Goal: Task Accomplishment & Management: Manage account settings

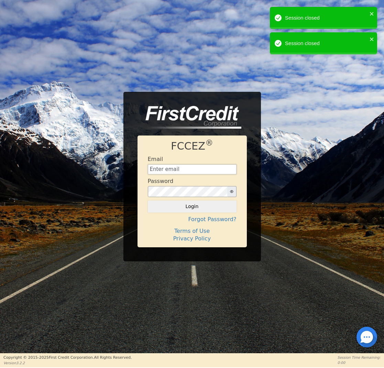
type input "[EMAIL_ADDRESS][DOMAIN_NAME]"
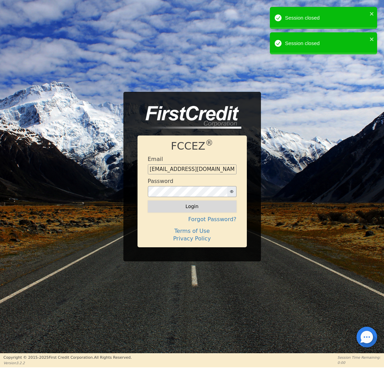
click at [170, 207] on button "Login" at bounding box center [192, 206] width 89 height 12
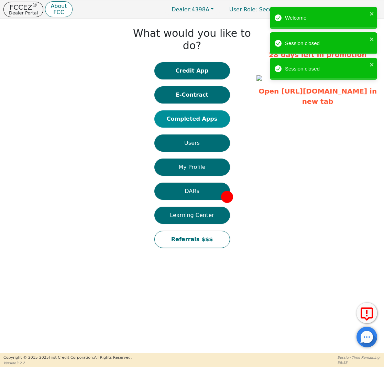
click at [206, 110] on button "Completed Apps" at bounding box center [192, 118] width 76 height 17
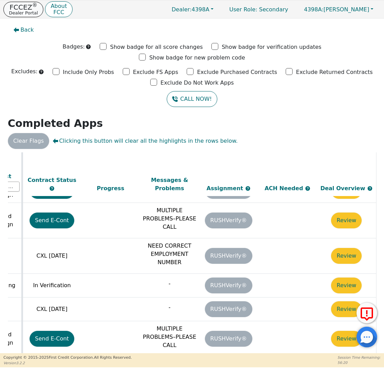
click at [21, 13] on p "Dealer Portal" at bounding box center [23, 13] width 29 height 4
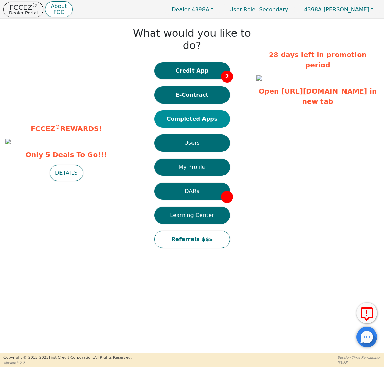
click at [193, 115] on button "Completed Apps" at bounding box center [192, 118] width 76 height 17
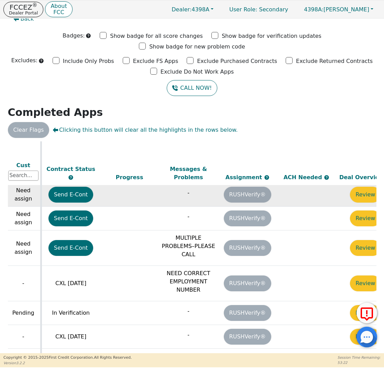
scroll to position [309, 367]
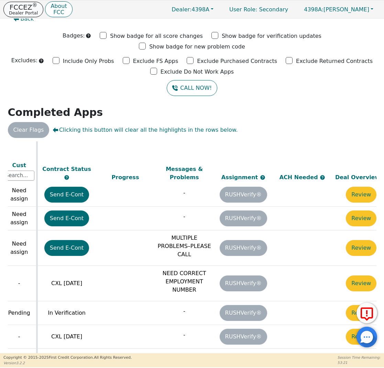
click at [31, 11] on p "Dealer Portal" at bounding box center [23, 13] width 29 height 4
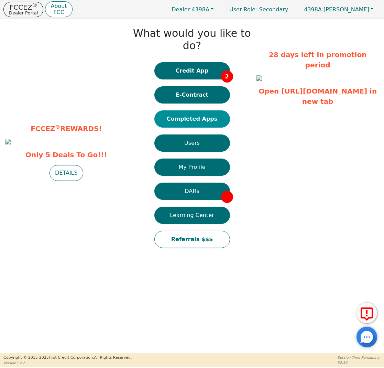
click at [188, 110] on button "Completed Apps" at bounding box center [192, 118] width 76 height 17
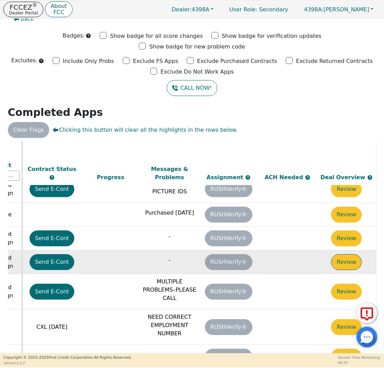
scroll to position [266, 386]
click at [335, 254] on button "Review" at bounding box center [346, 262] width 31 height 16
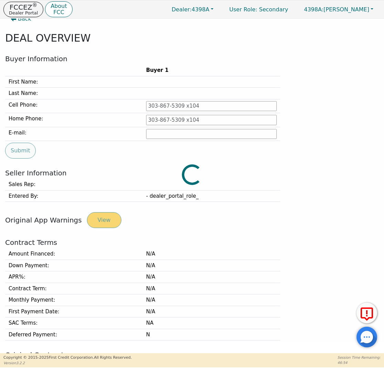
type input "[PHONE_NUMBER]"
type input "[PERSON_NAME][EMAIL_ADDRESS][PERSON_NAME][DOMAIN_NAME]"
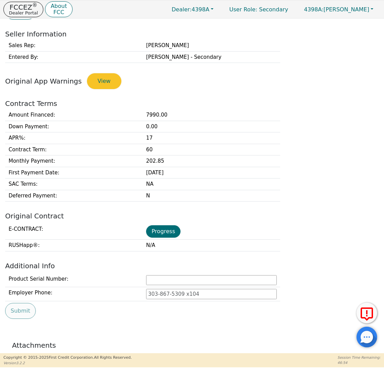
scroll to position [186, 0]
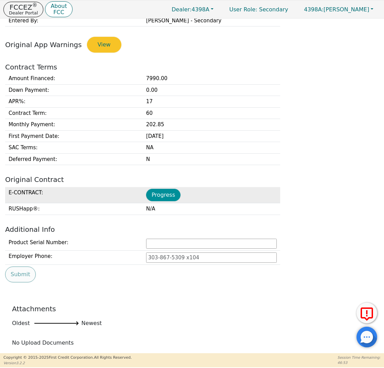
click at [159, 196] on button "Progress" at bounding box center [163, 195] width 34 height 12
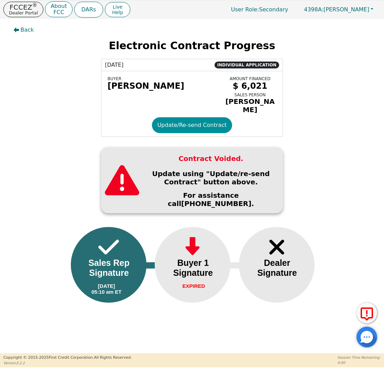
click at [191, 122] on button "Update/Re-send Contract" at bounding box center [192, 125] width 80 height 16
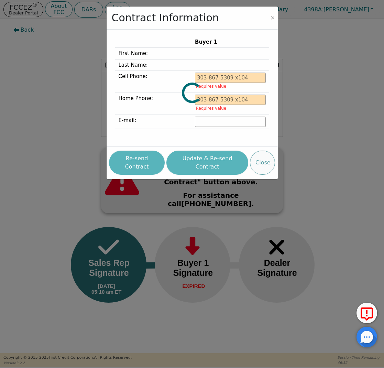
type input "[PHONE_NUMBER]"
type input "[PERSON_NAME][EMAIL_ADDRESS][PERSON_NAME][DOMAIN_NAME]"
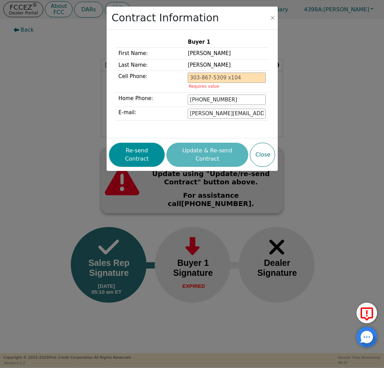
click at [150, 152] on button "Re-send Contract" at bounding box center [137, 155] width 56 height 24
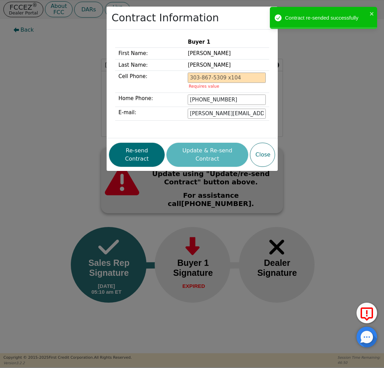
click at [36, 68] on div "Contract Information Buyer 1 First Name: [PERSON_NAME] Last Name: [PERSON_NAME]…" at bounding box center [192, 184] width 384 height 368
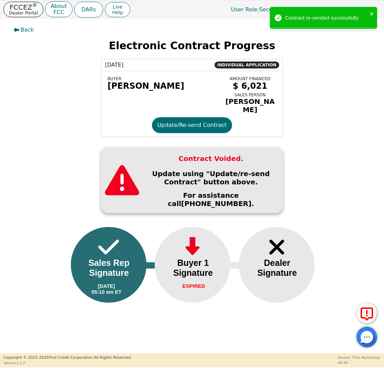
click at [26, 13] on p "Dealer Portal" at bounding box center [23, 13] width 29 height 4
